Goal: Find specific page/section: Find specific page/section

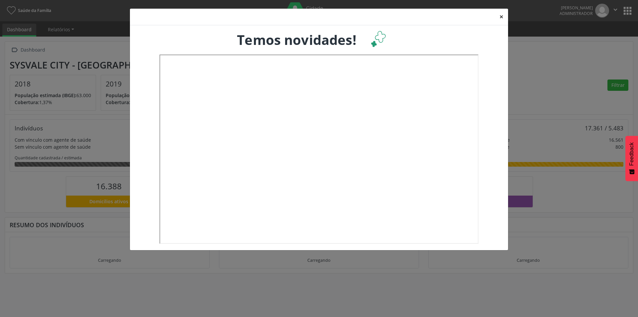
click at [500, 14] on button "×" at bounding box center [501, 17] width 13 height 16
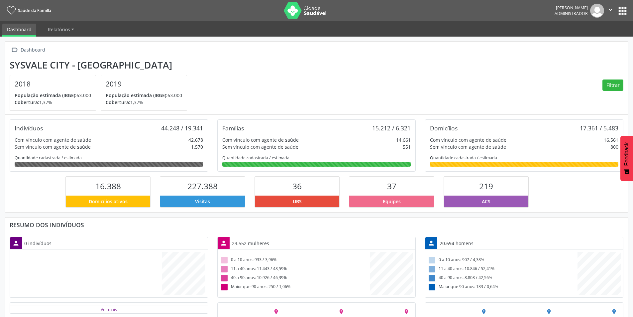
click at [632, 15] on nav "Saúde da Família [PERSON_NAME] Administrador  Configurações Sair apps" at bounding box center [316, 10] width 633 height 21
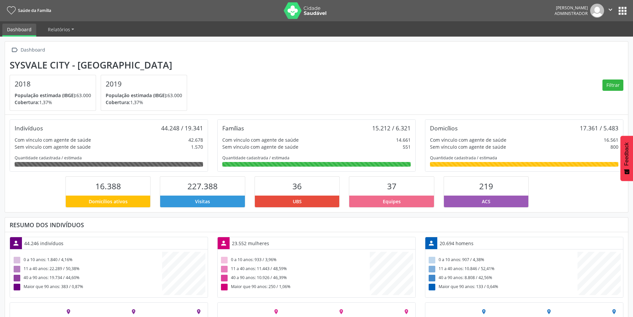
click at [621, 7] on button "apps" at bounding box center [623, 11] width 12 height 12
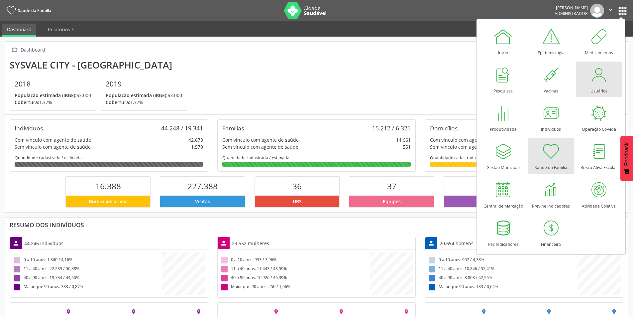
click at [598, 82] on div at bounding box center [599, 75] width 20 height 20
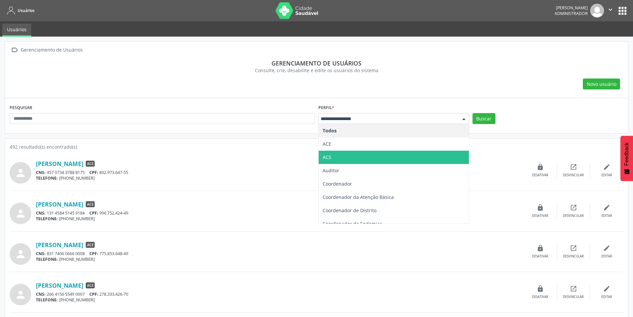
click at [344, 153] on span "ACS" at bounding box center [394, 157] width 150 height 13
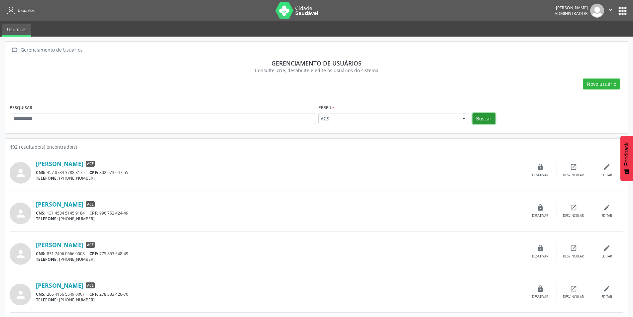
click at [485, 116] on button "Buscar" at bounding box center [484, 118] width 23 height 11
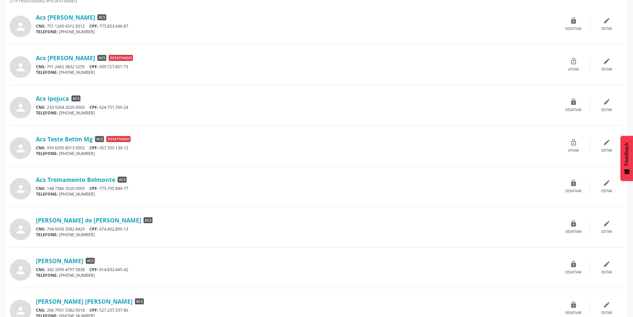
scroll to position [147, 0]
click at [84, 180] on link "Acs Treinamento Belmonte" at bounding box center [75, 178] width 79 height 7
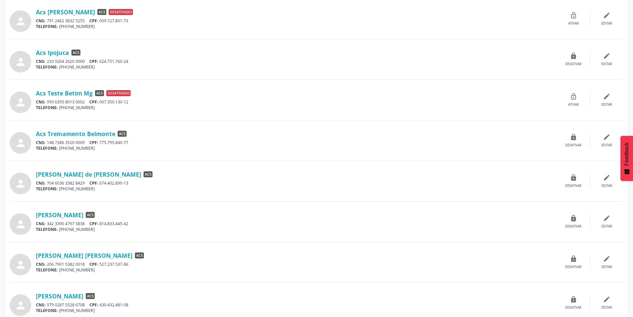
scroll to position [196, 0]
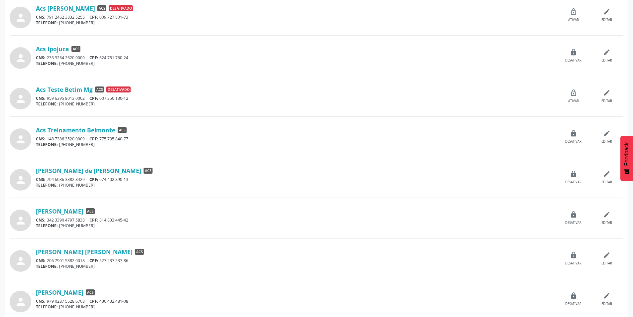
click at [98, 134] on div "Acs Treinamento Belmonte ACS CNS: 148 7386 3520 0009 CPF: 775.795.840-77 TELEFO…" at bounding box center [296, 136] width 521 height 21
click at [101, 129] on link "Acs Treinamento Belmonte" at bounding box center [75, 129] width 79 height 7
